Goal: Find specific page/section: Find specific page/section

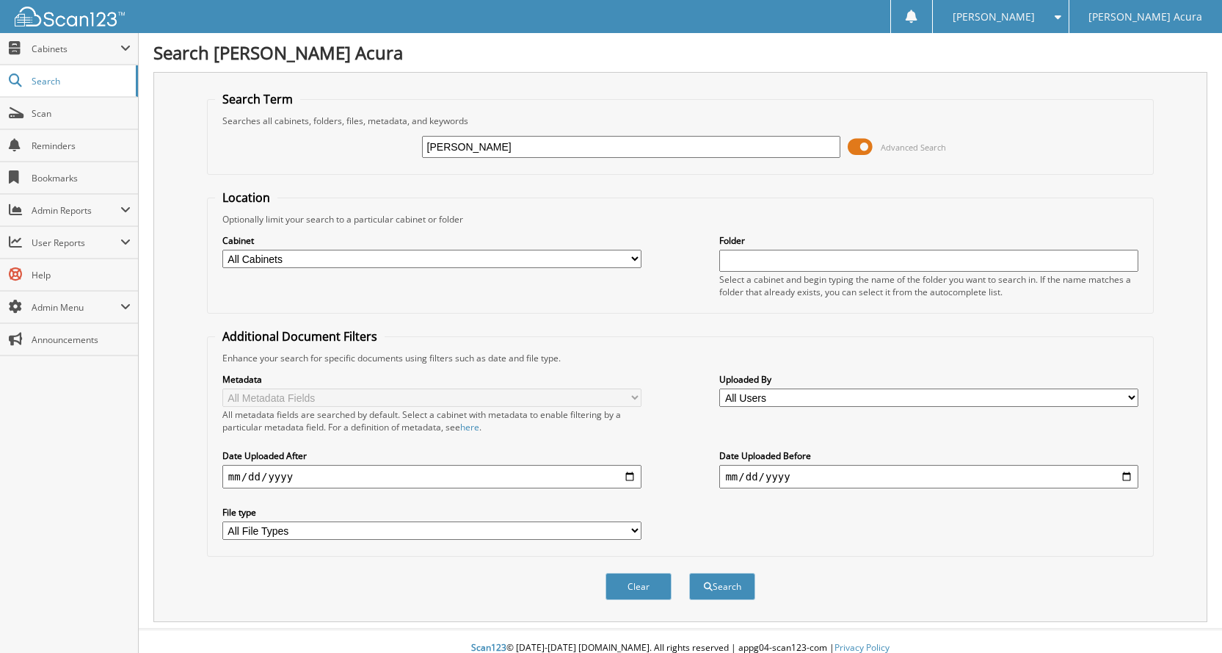
type input "[PERSON_NAME]"
click at [689, 573] on button "Search" at bounding box center [722, 586] width 66 height 27
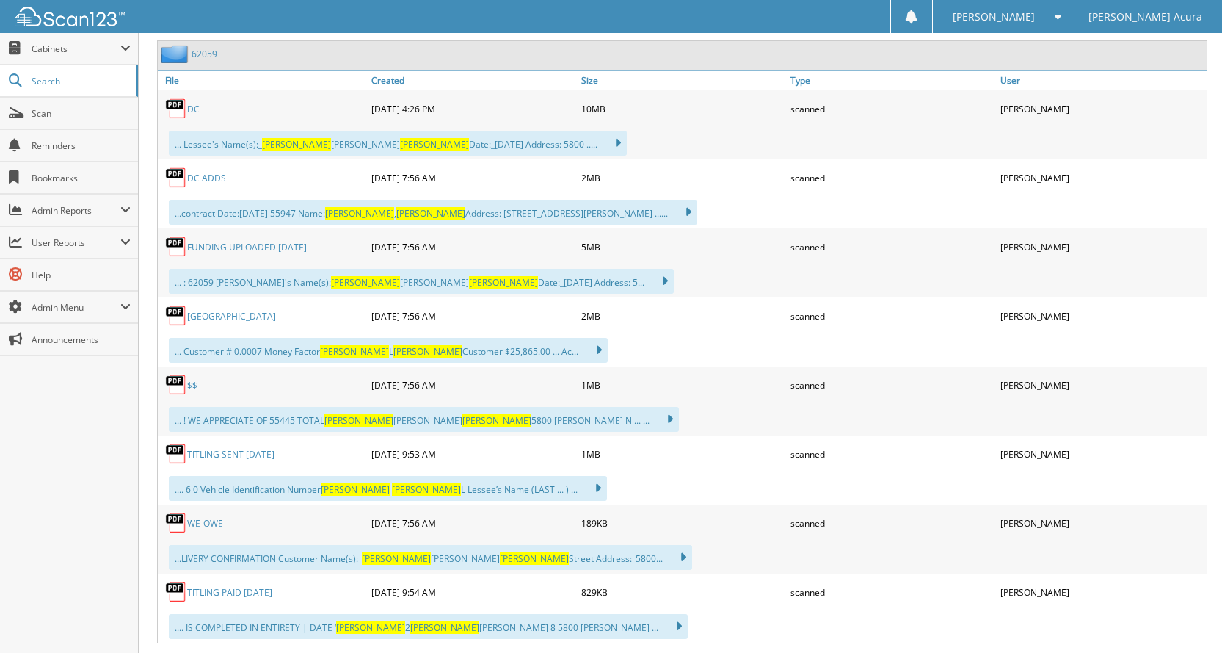
scroll to position [587, 0]
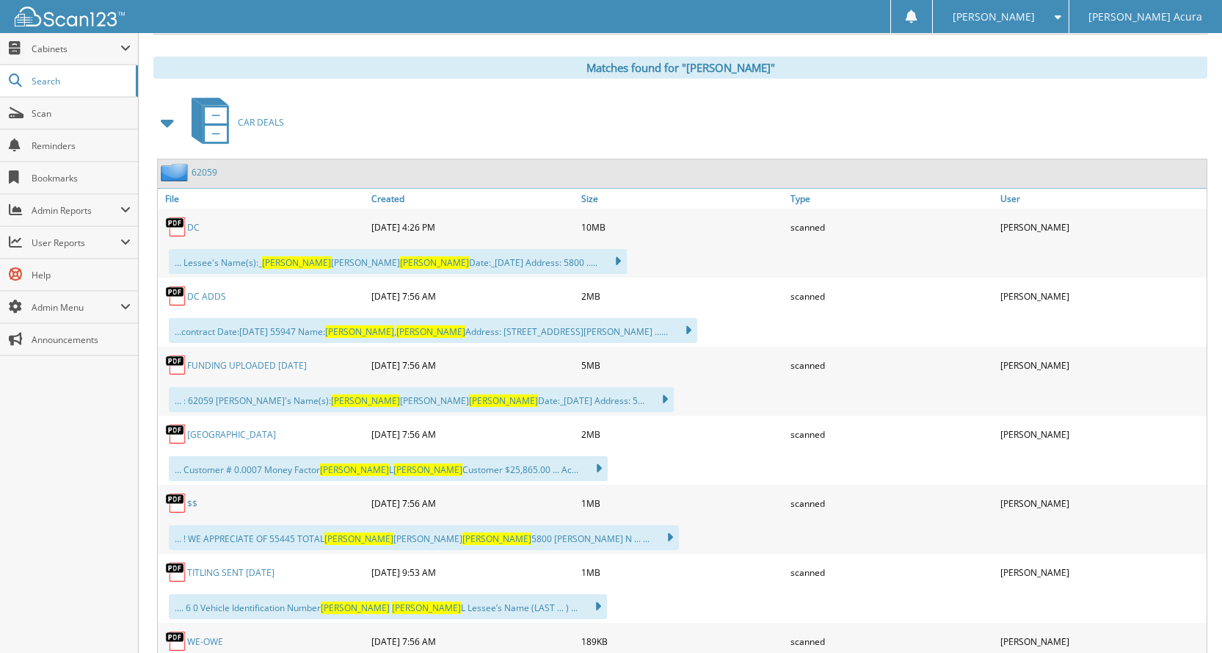
click at [211, 294] on link "DC ADDS" at bounding box center [206, 296] width 39 height 12
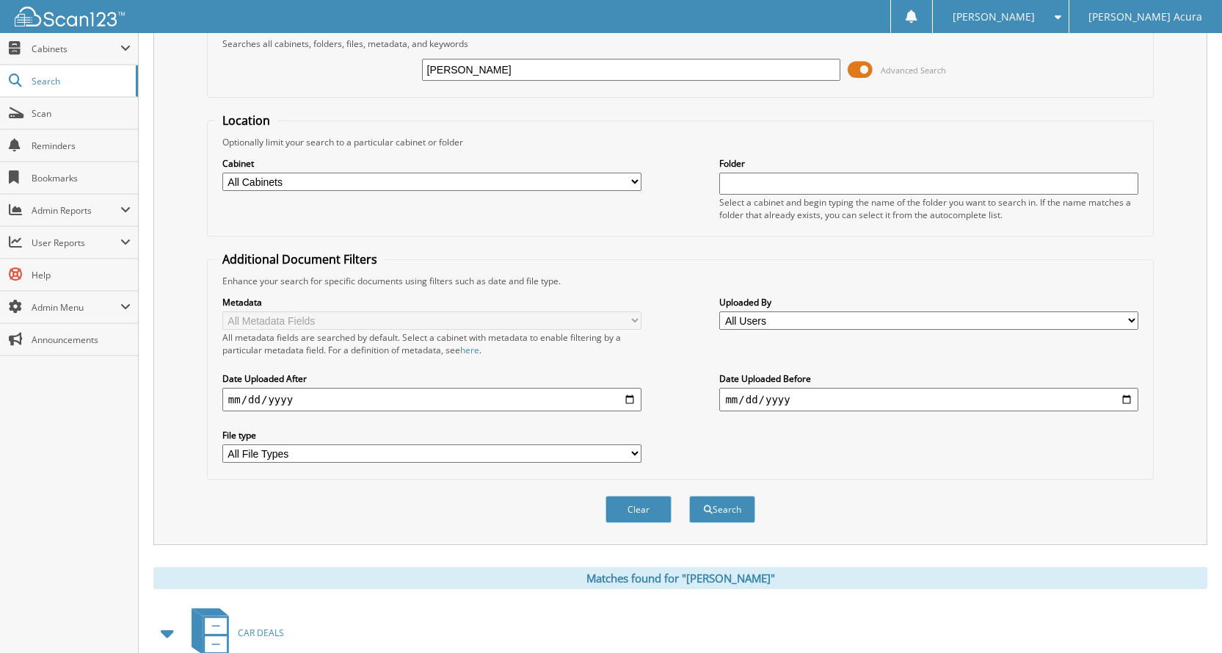
scroll to position [0, 0]
